Goal: Communication & Community: Answer question/provide support

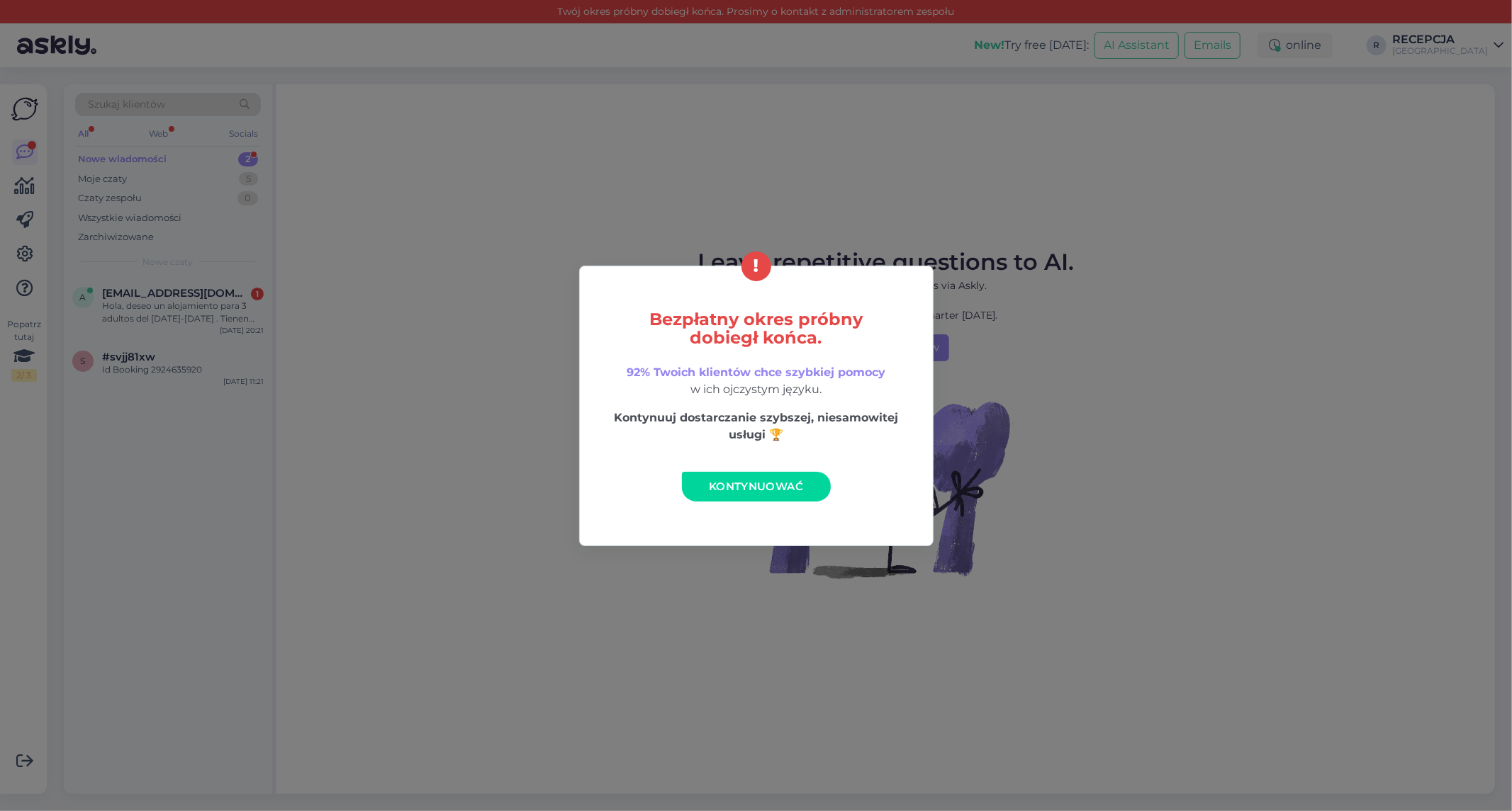
click at [719, 485] on span "Kontynuować" at bounding box center [756, 486] width 95 height 13
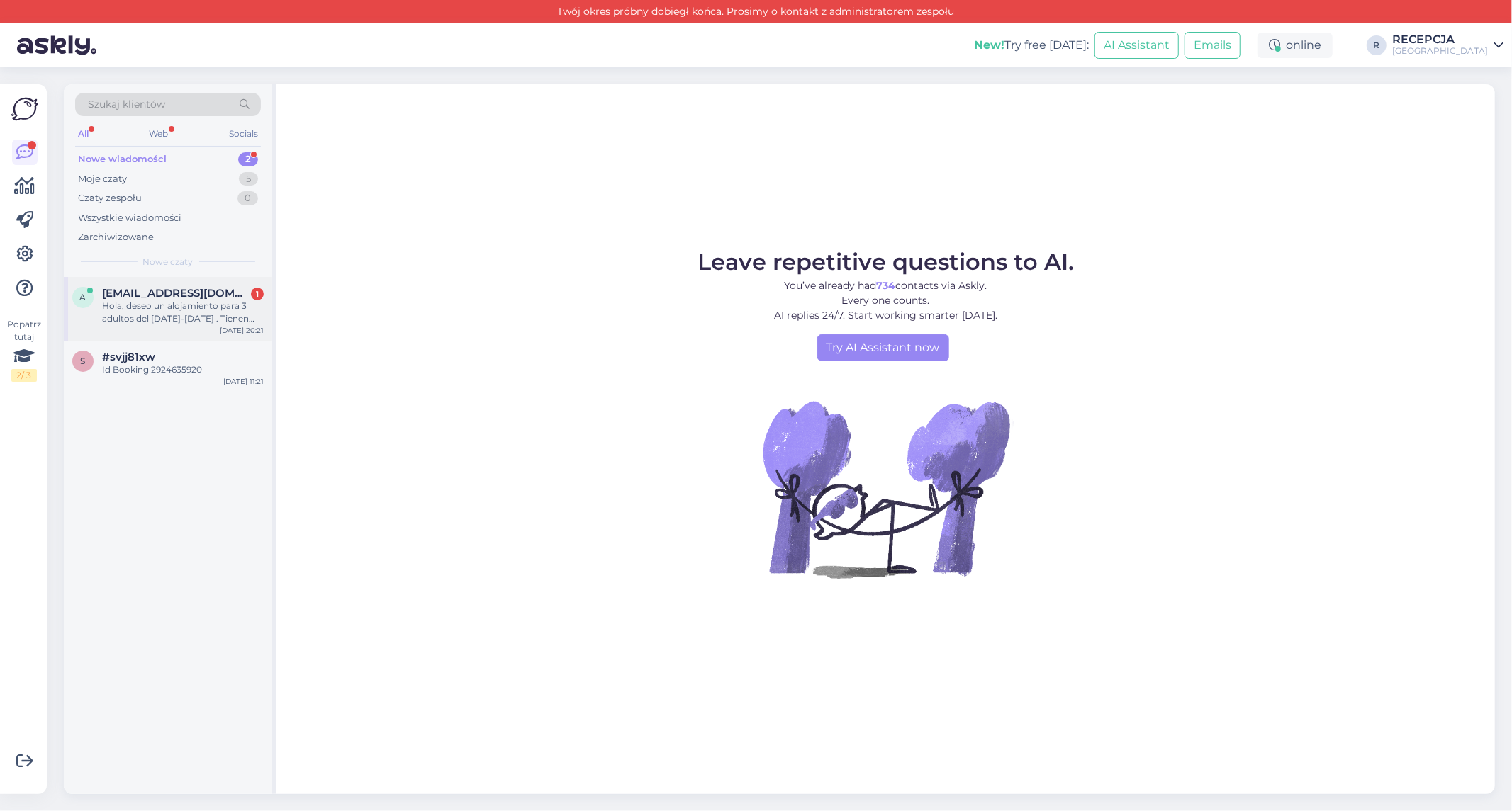
click at [135, 307] on div "Hola, deseo un alojamiento para 3 adultos del [DATE]-[DATE] . Tienen disponibil…" at bounding box center [182, 312] width 162 height 26
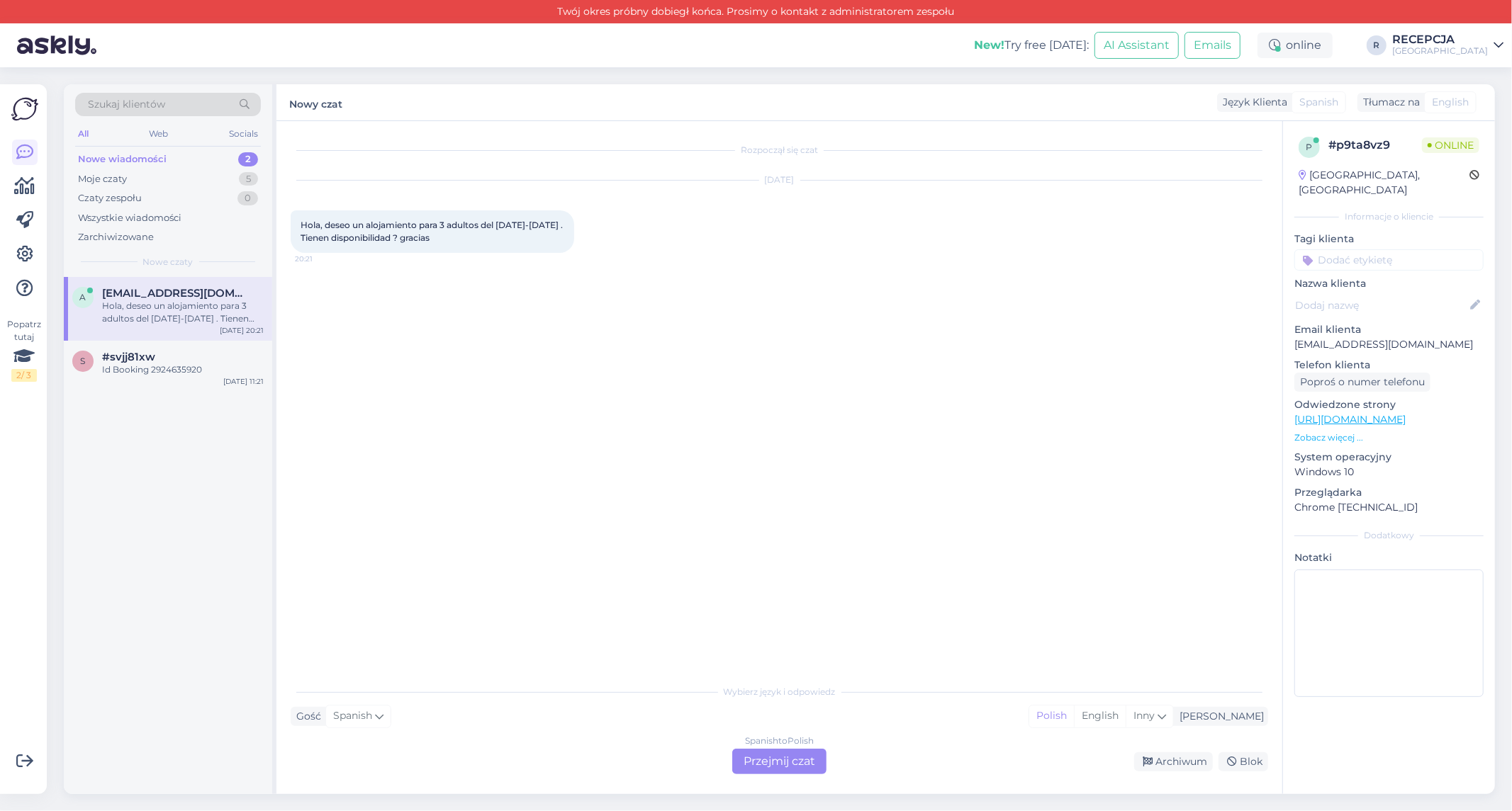
click at [786, 767] on div "Spanish to Polish Przejmij czat" at bounding box center [780, 761] width 95 height 26
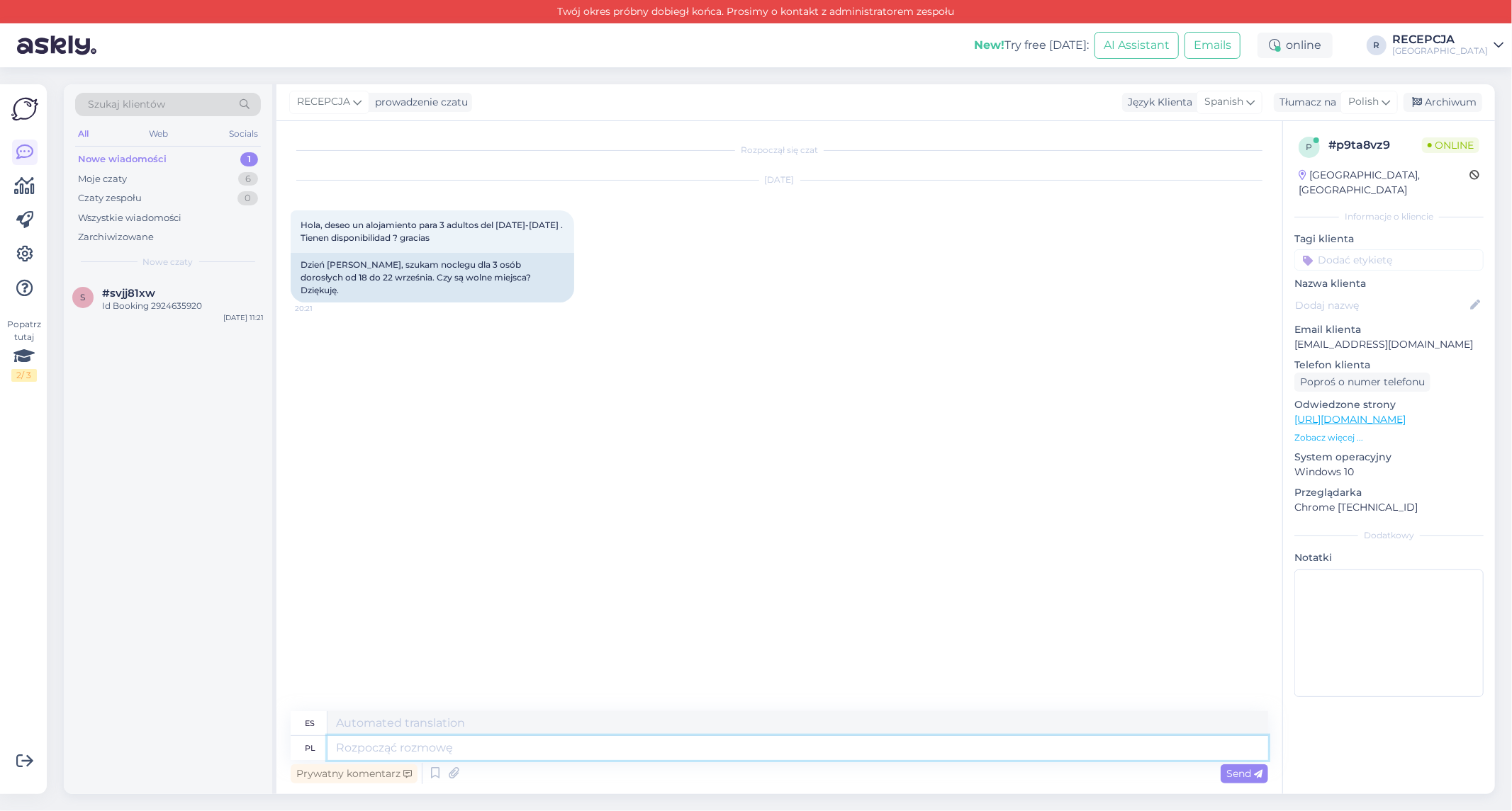
click at [511, 757] on textarea at bounding box center [798, 748] width 941 height 24
paste textarea "Thank you for your interest in our offer! Please find the offer on the dates 18…"
type textarea "Thank you for your interest in our offer! Please find the offer on the dates 18…"
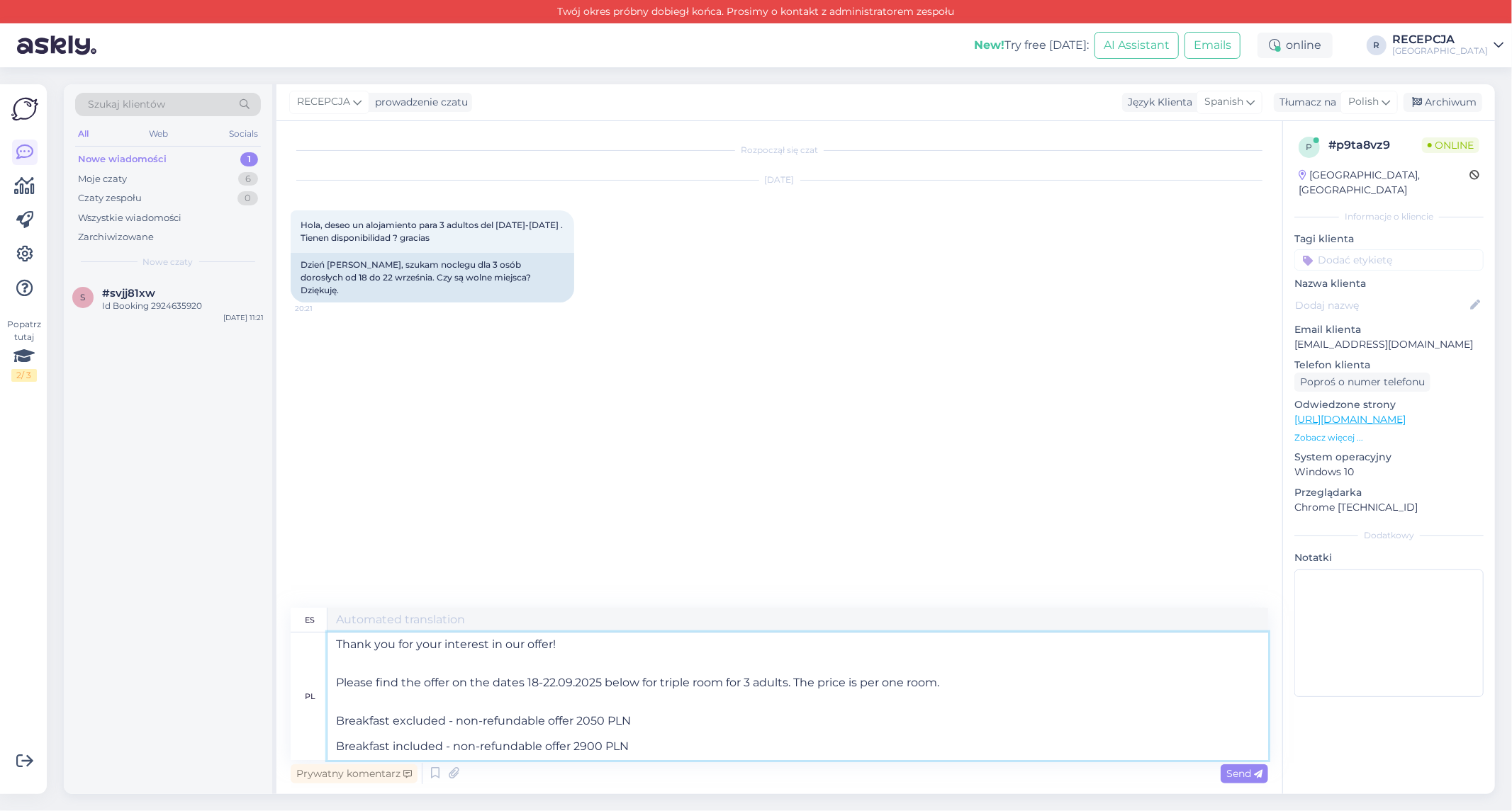
scroll to position [134, 0]
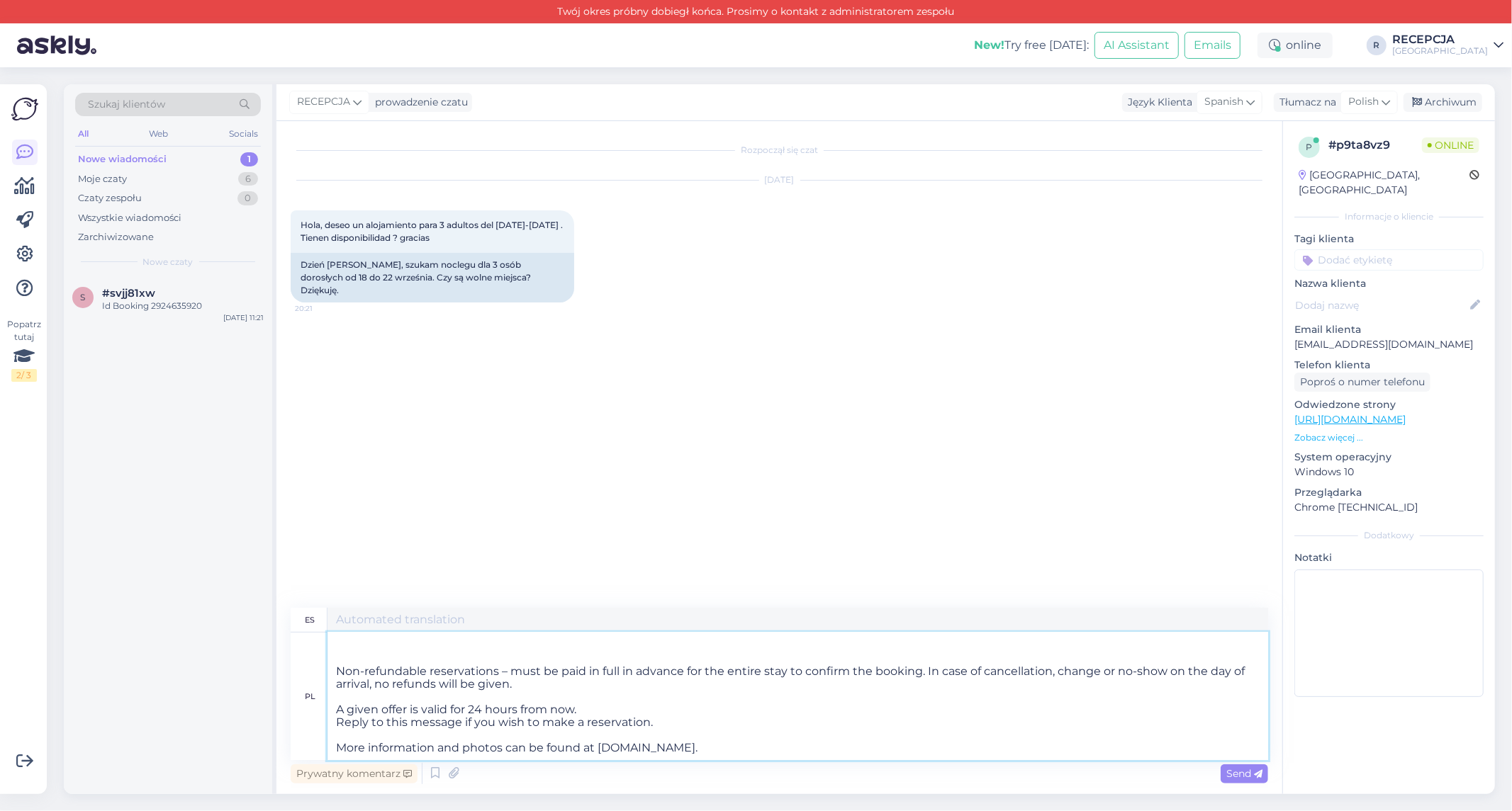
type textarea "¡Gracias por su interés en nuestra oferta! A continuación, encontrará la oferta…"
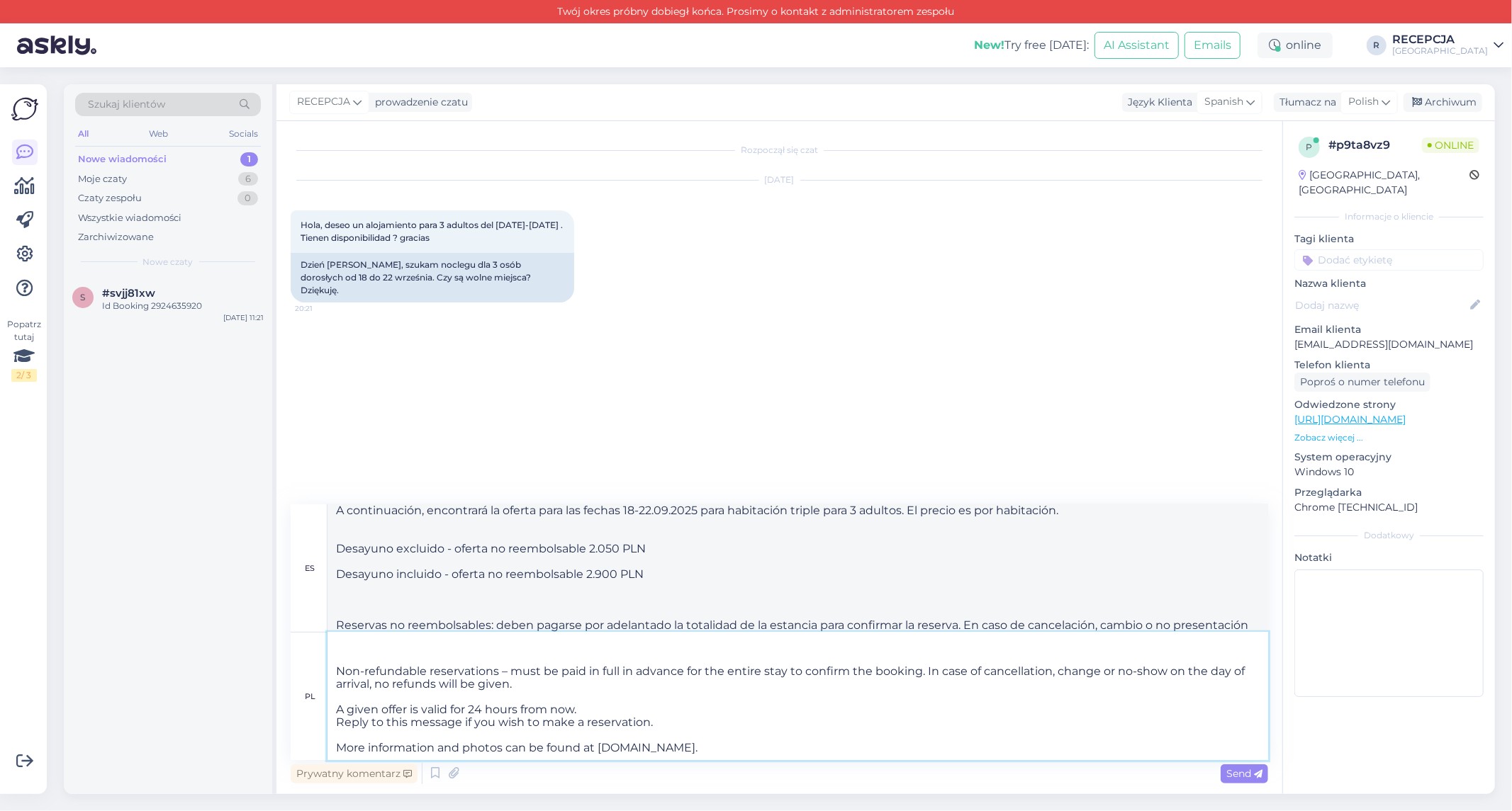
scroll to position [79, 0]
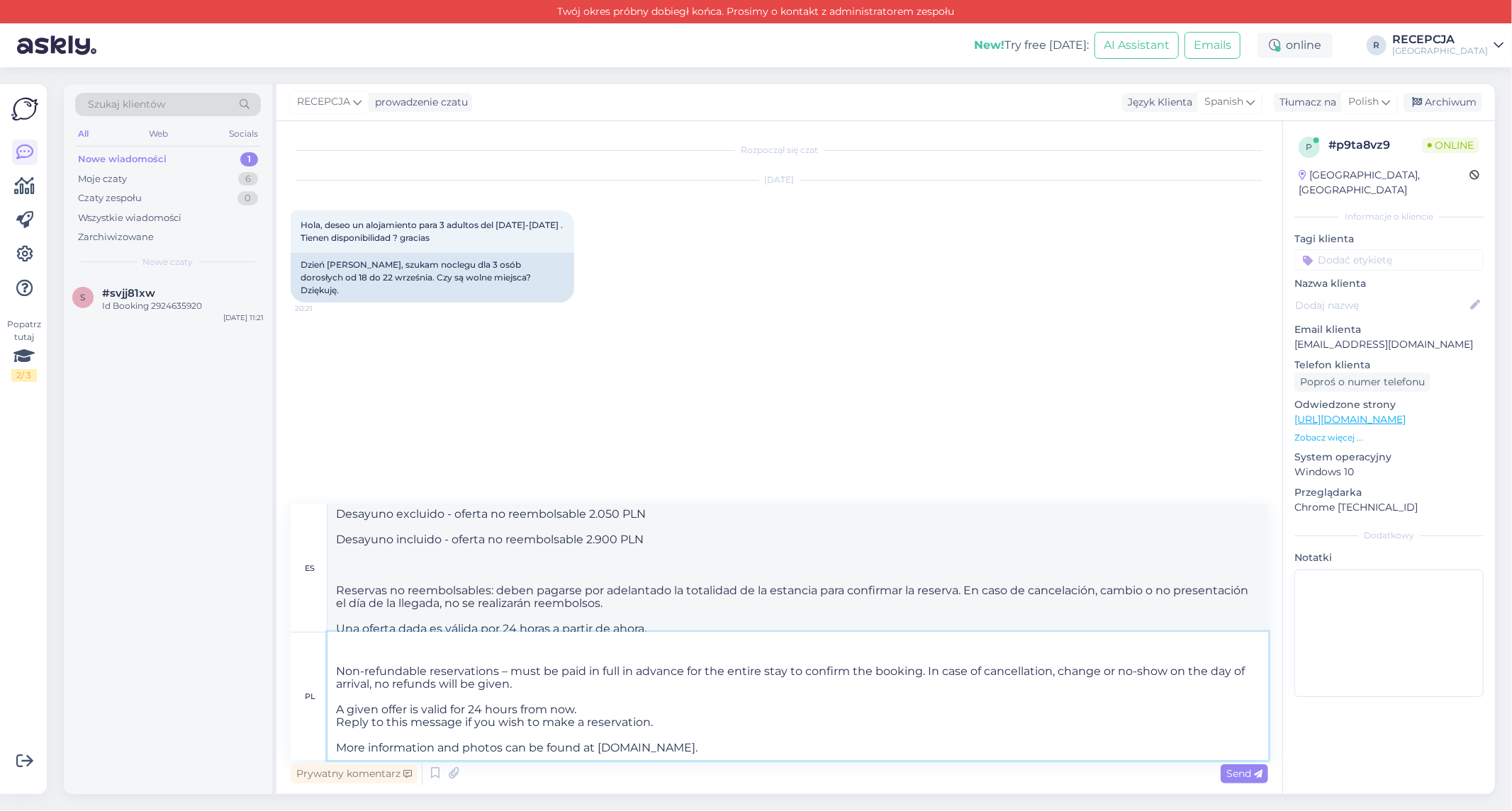
type textarea "Thank you for your interest in our offer! Please find the offer on the dates 18…"
click at [1259, 772] on icon at bounding box center [1258, 775] width 8 height 8
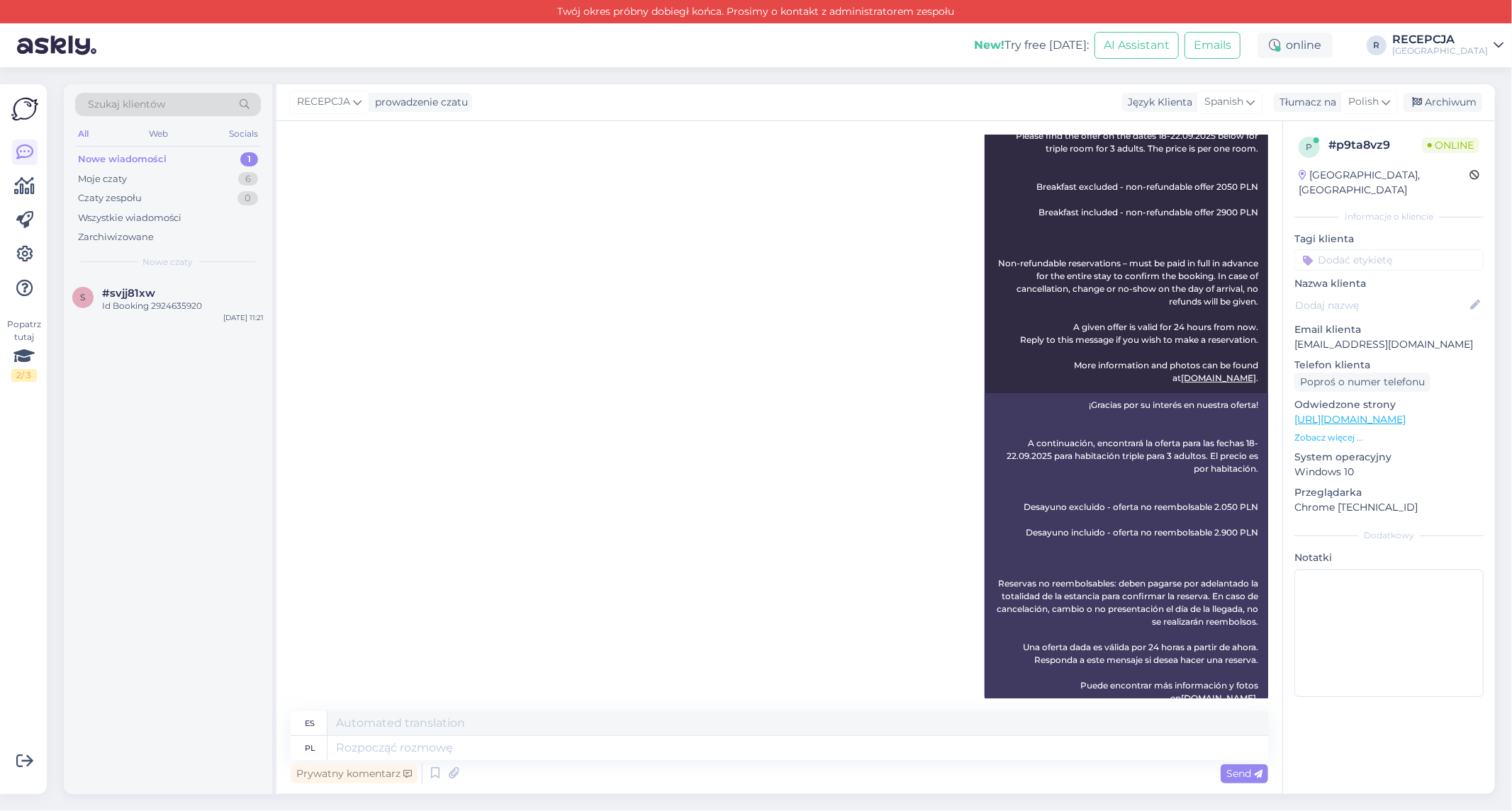
scroll to position [265, 0]
